Goal: Check status: Check status

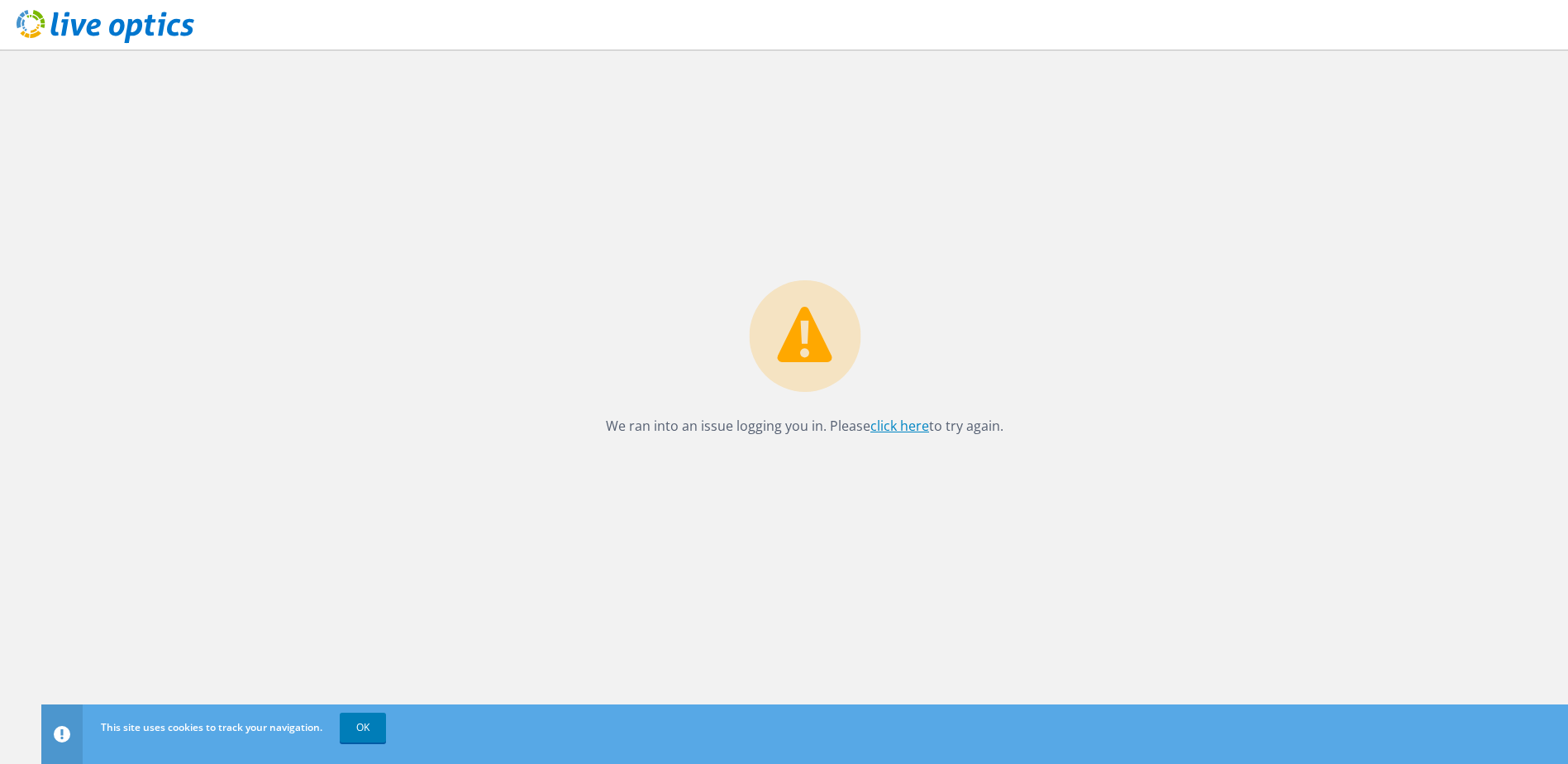
click at [920, 423] on link "click here" at bounding box center [900, 425] width 59 height 18
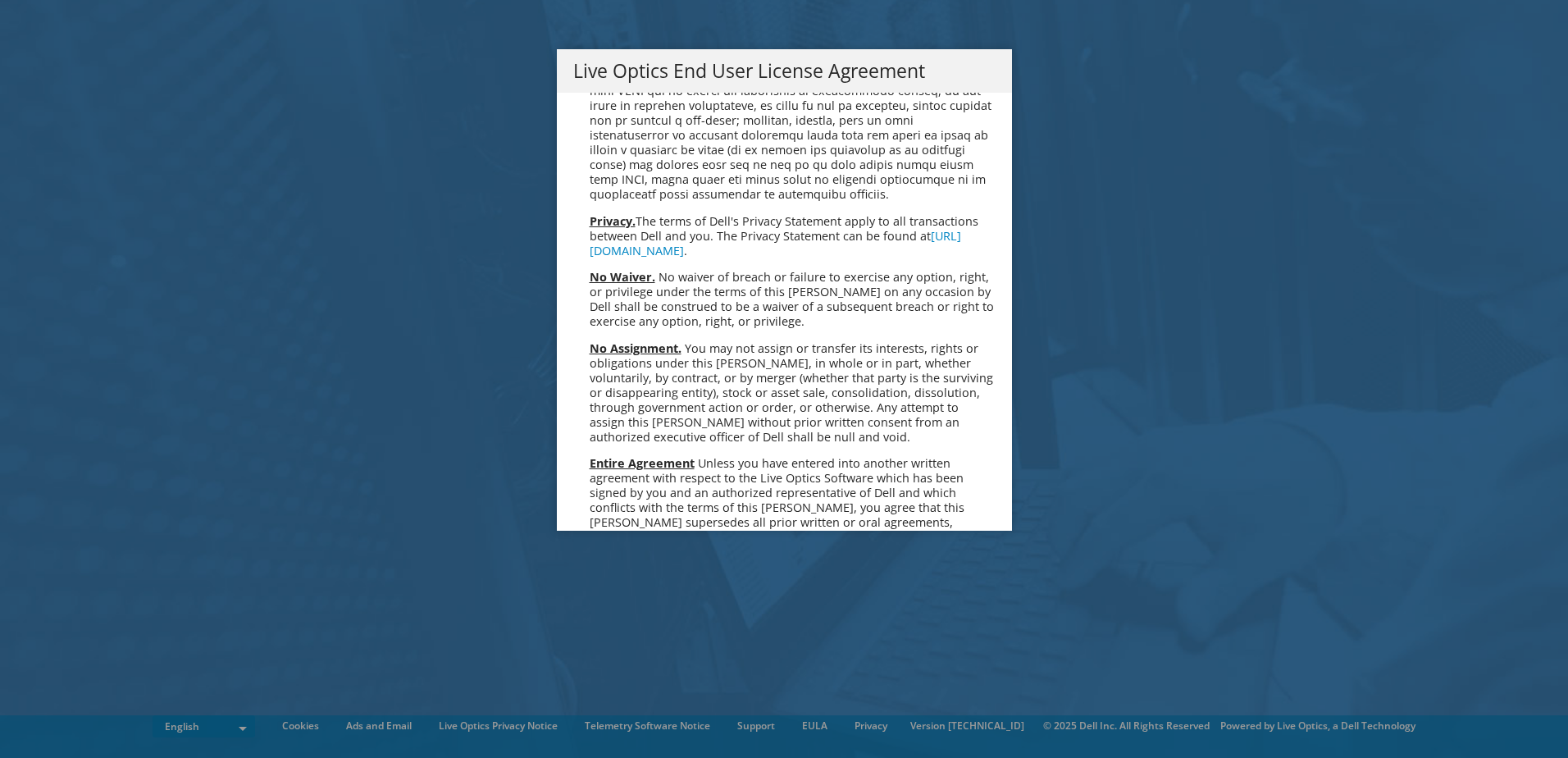
scroll to position [6204, 0]
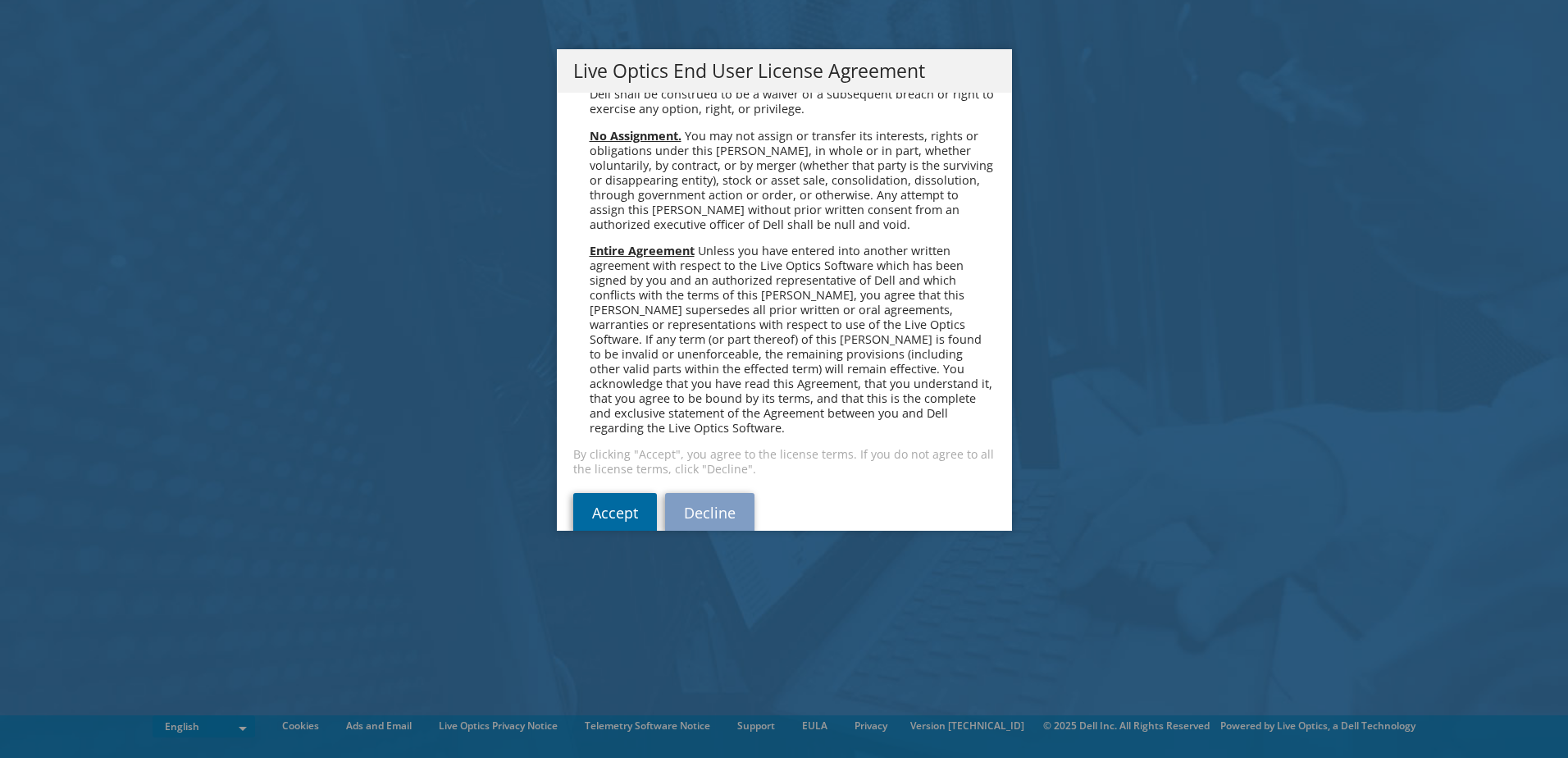
click at [606, 493] on link "Accept" at bounding box center [615, 513] width 84 height 39
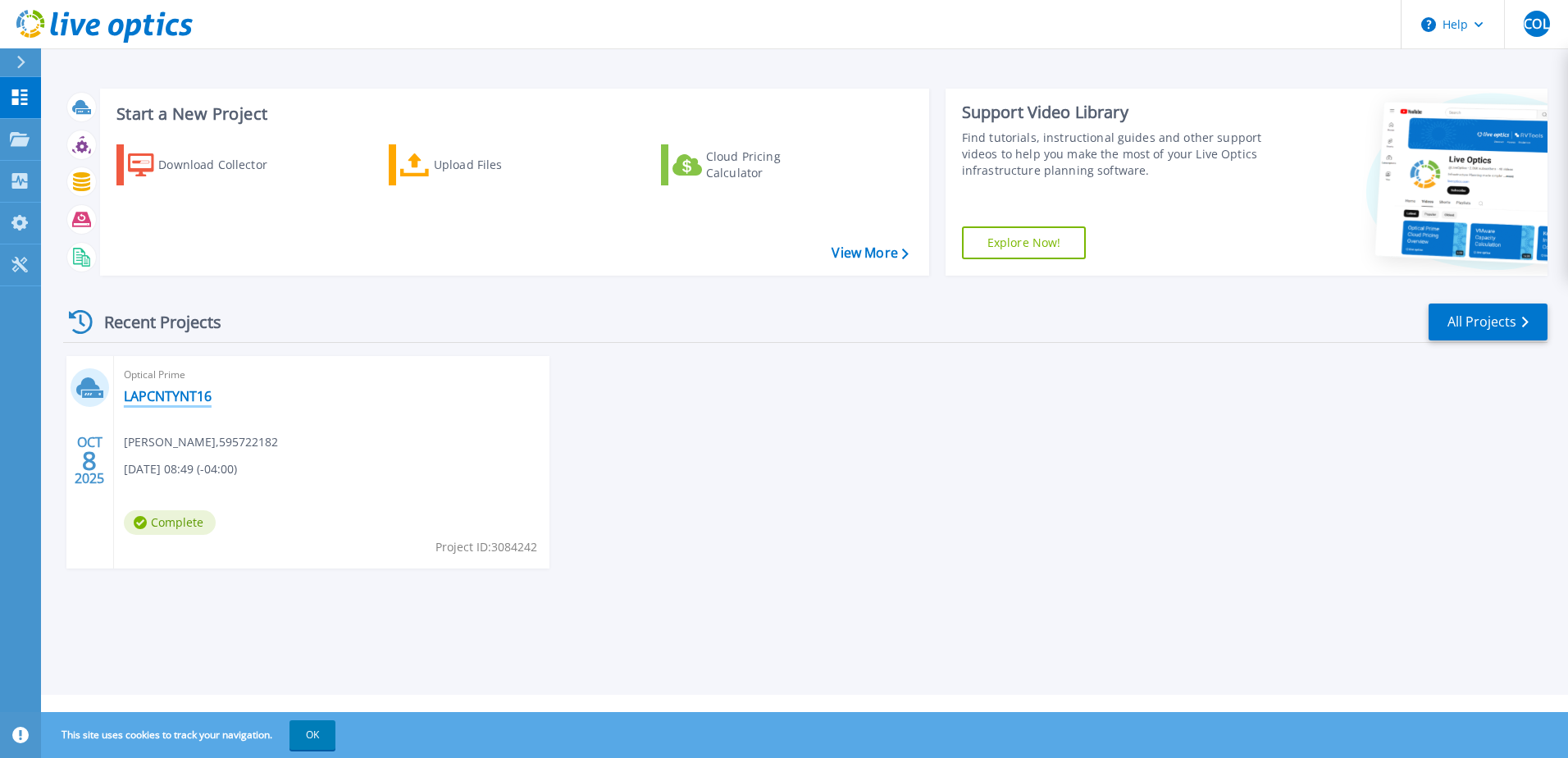
click at [154, 397] on link "LAPCNTYNT16" at bounding box center [167, 396] width 87 height 16
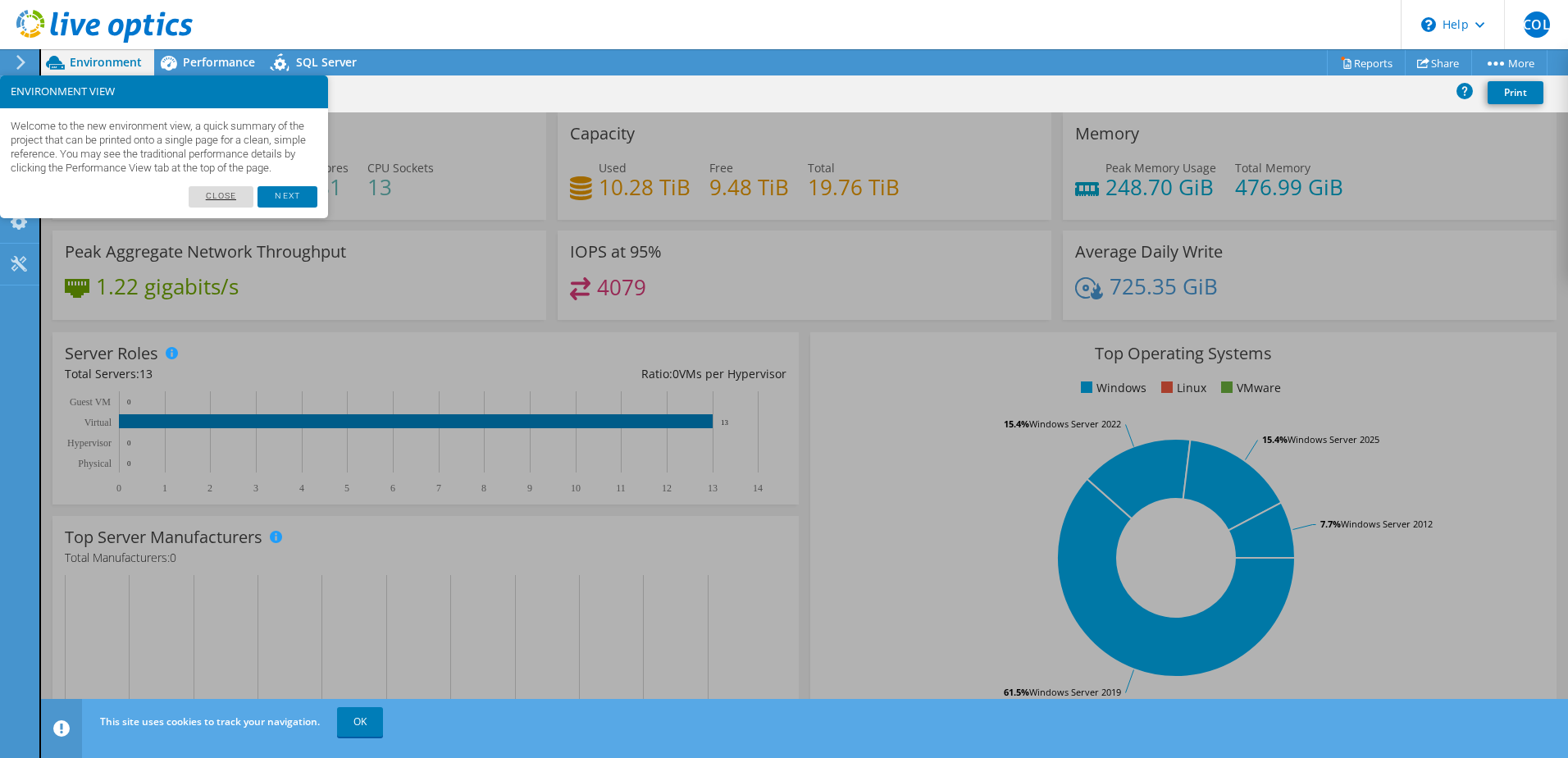
click at [227, 208] on link "Close" at bounding box center [221, 196] width 65 height 21
